Goal: Task Accomplishment & Management: Manage account settings

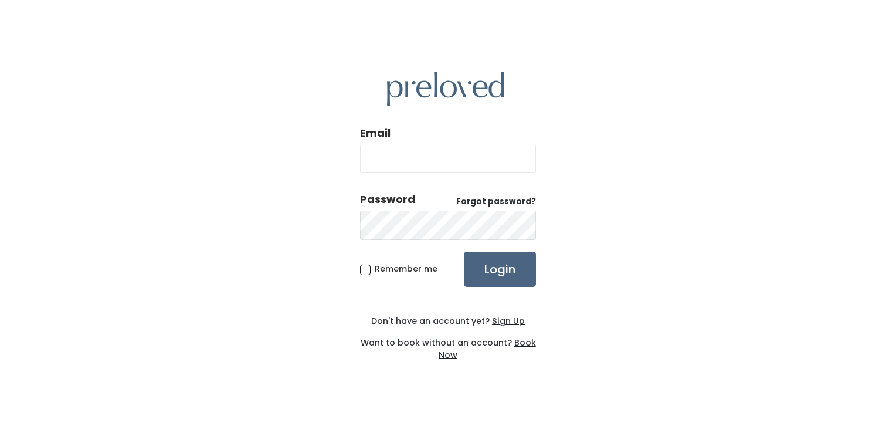
type input "[EMAIL_ADDRESS][DOMAIN_NAME]"
click at [520, 264] on input "Login" at bounding box center [500, 269] width 72 height 35
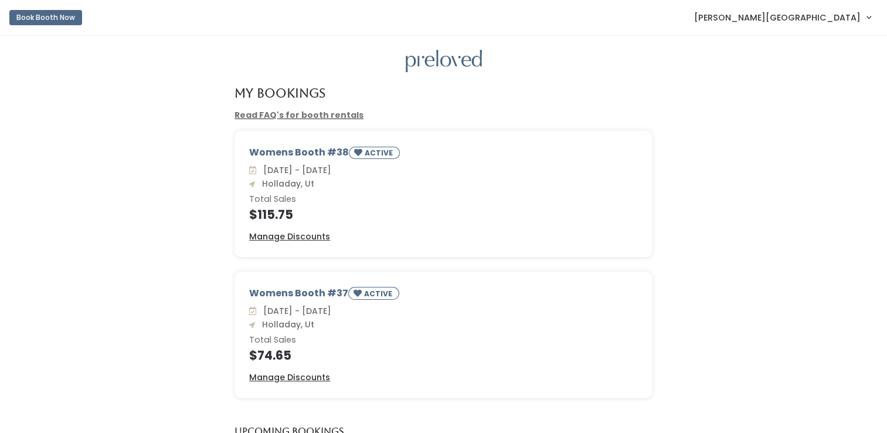
click at [828, 14] on span "[PERSON_NAME][GEOGRAPHIC_DATA]" at bounding box center [777, 17] width 167 height 13
